Goal: Task Accomplishment & Management: Use online tool/utility

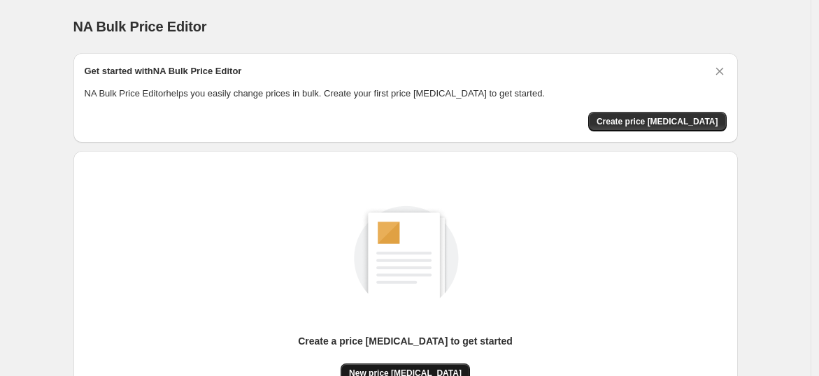
click at [395, 366] on button "New price [MEDICAL_DATA]" at bounding box center [405, 374] width 129 height 20
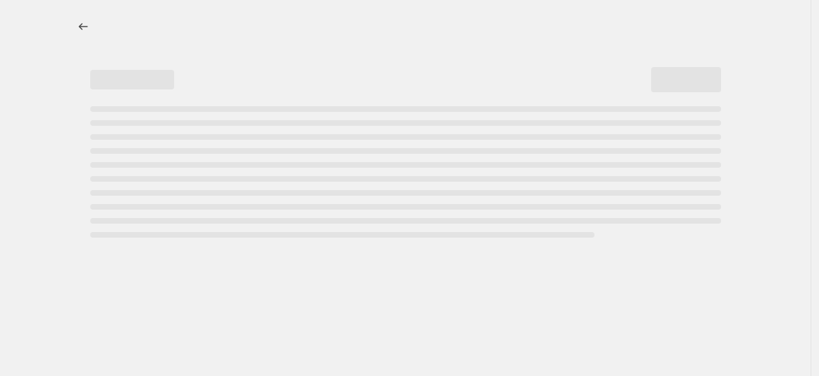
select select "percentage"
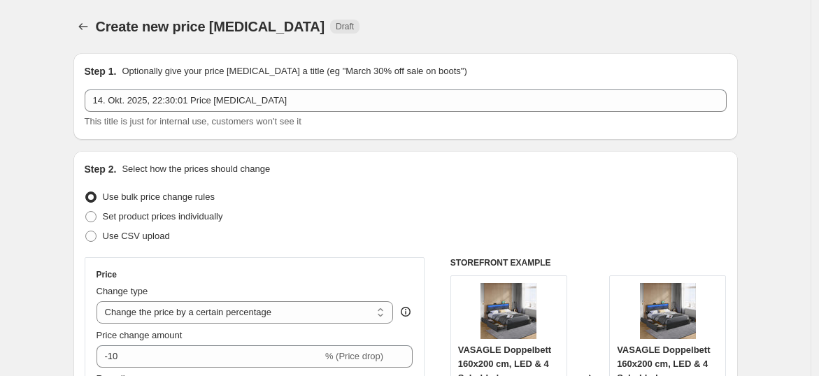
scroll to position [155, 0]
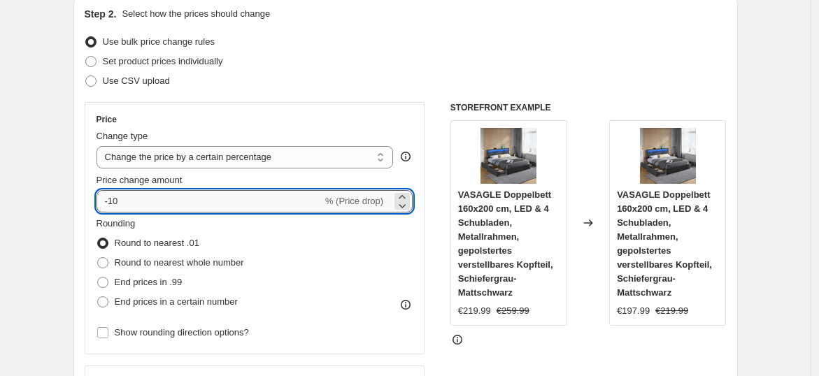
click at [182, 190] on input "-10" at bounding box center [210, 201] width 226 height 22
type input "-1"
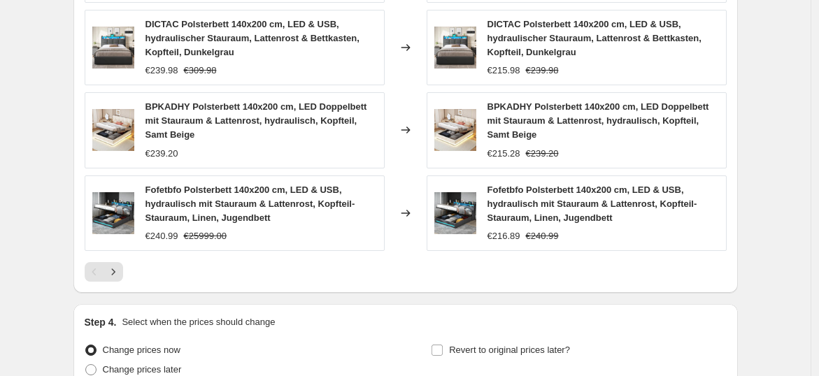
scroll to position [1111, 0]
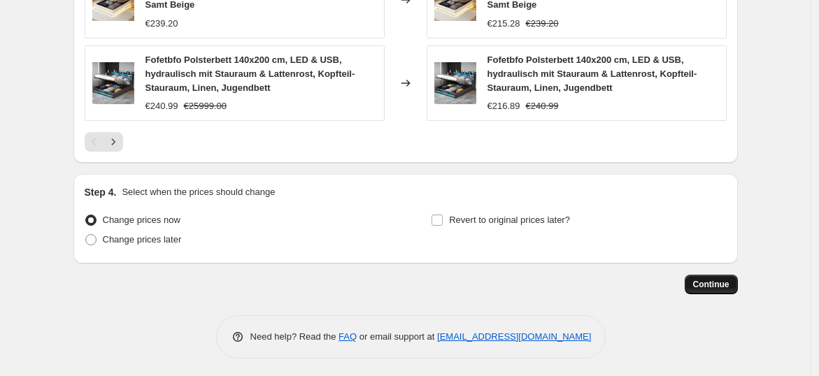
type input "-35"
click at [695, 278] on button "Continue" at bounding box center [711, 285] width 53 height 20
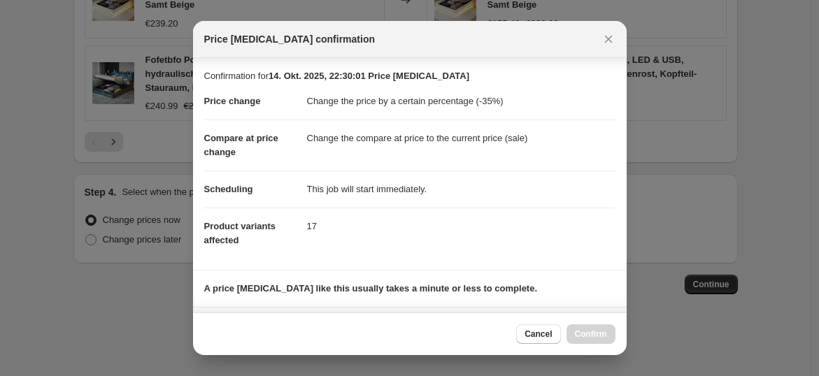
scroll to position [211, 0]
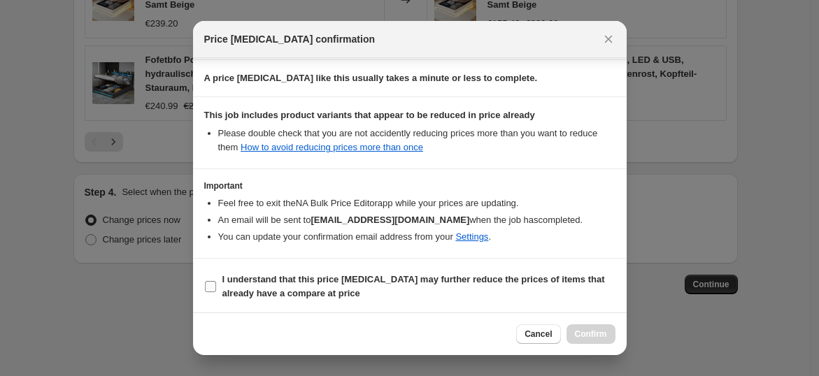
click at [494, 275] on b "I understand that this price [MEDICAL_DATA] may further reduce the prices of it…" at bounding box center [413, 286] width 383 height 24
click at [216, 281] on input "I understand that this price [MEDICAL_DATA] may further reduce the prices of it…" at bounding box center [210, 286] width 11 height 11
checkbox input "true"
click at [590, 325] on button "Confirm" at bounding box center [591, 335] width 49 height 20
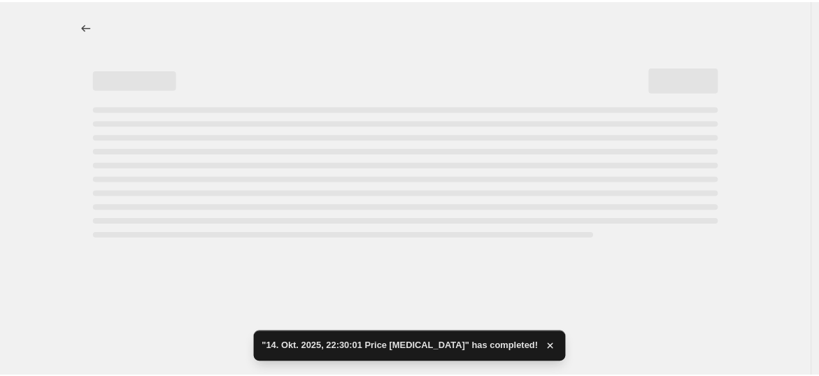
select select "percentage"
